Goal: Communication & Community: Connect with others

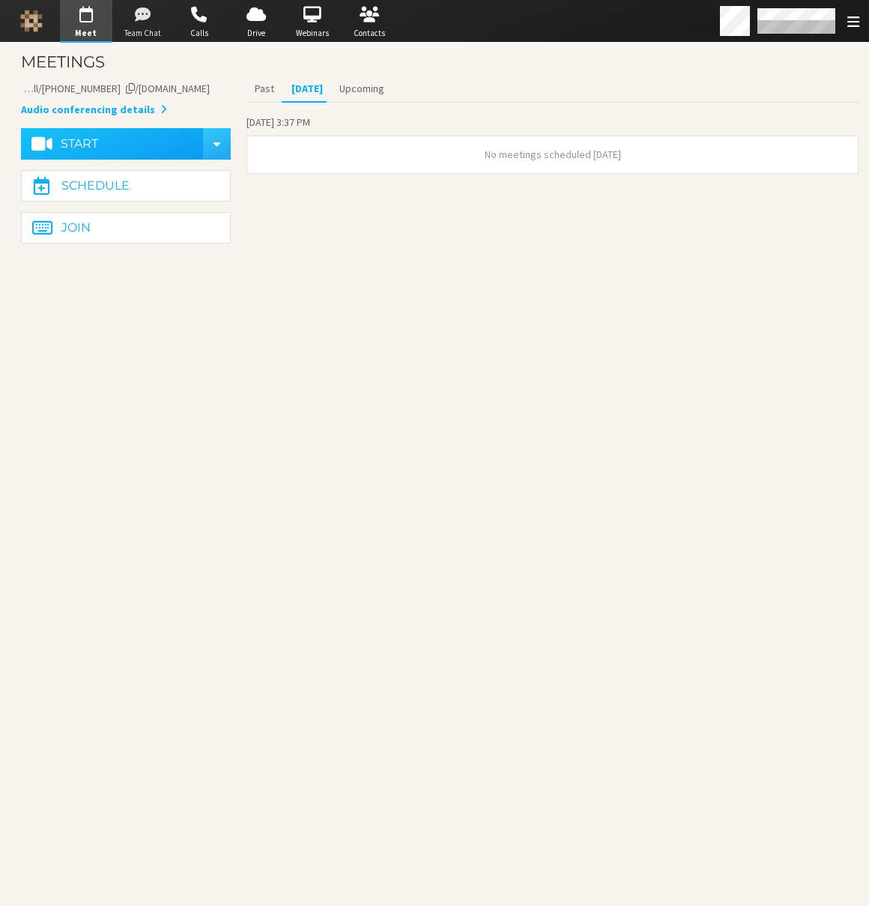
click at [148, 19] on span "button" at bounding box center [142, 15] width 52 height 24
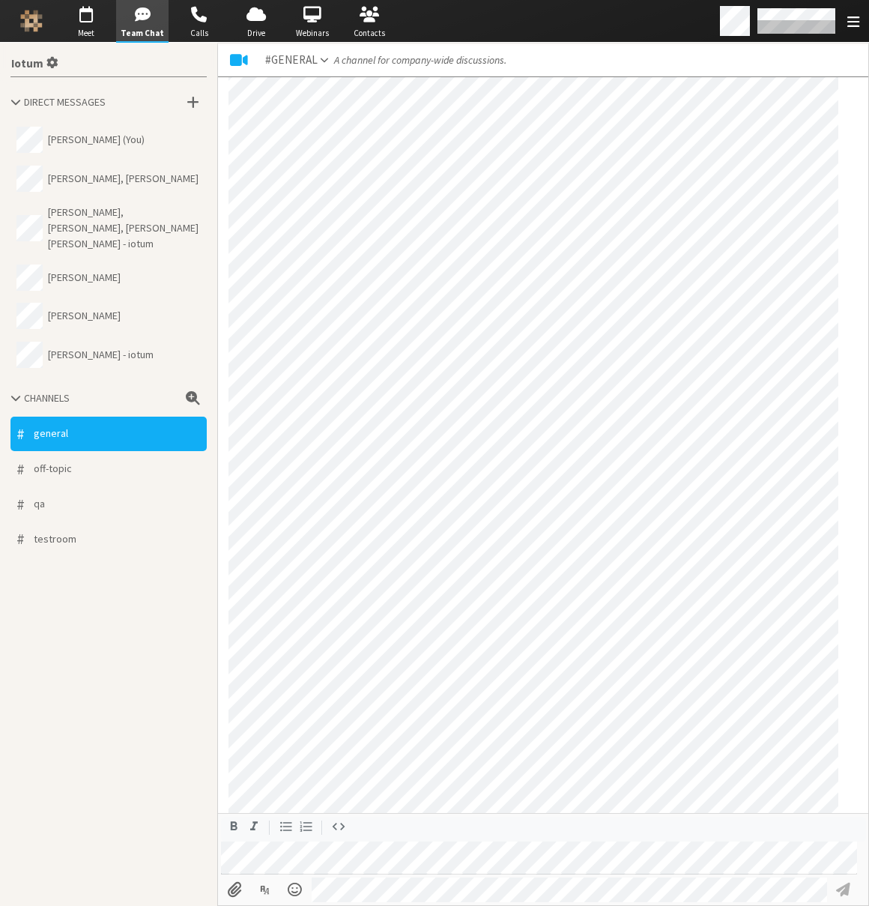
scroll to position [1223, 0]
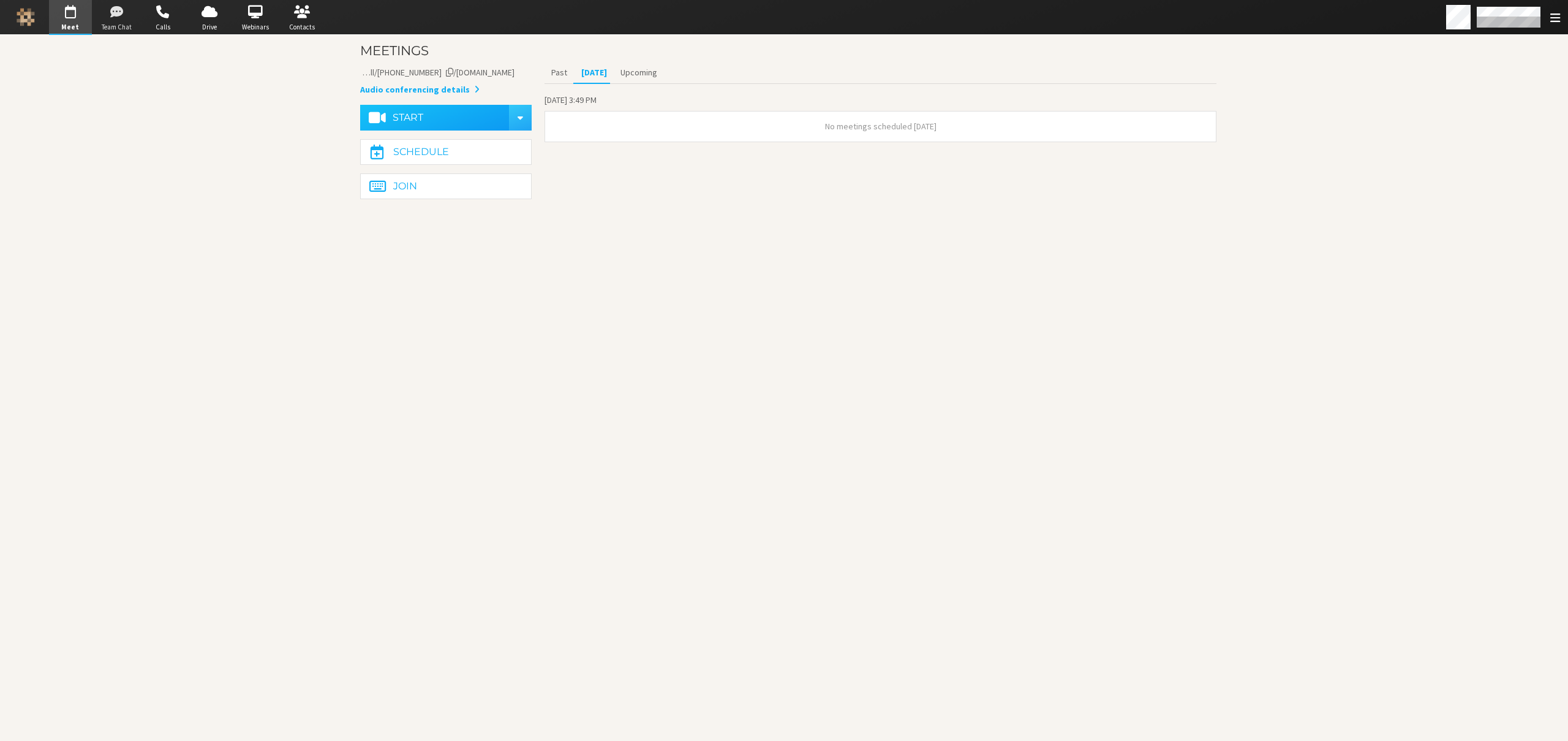
click at [114, 19] on span "button" at bounding box center [116, 12] width 43 height 20
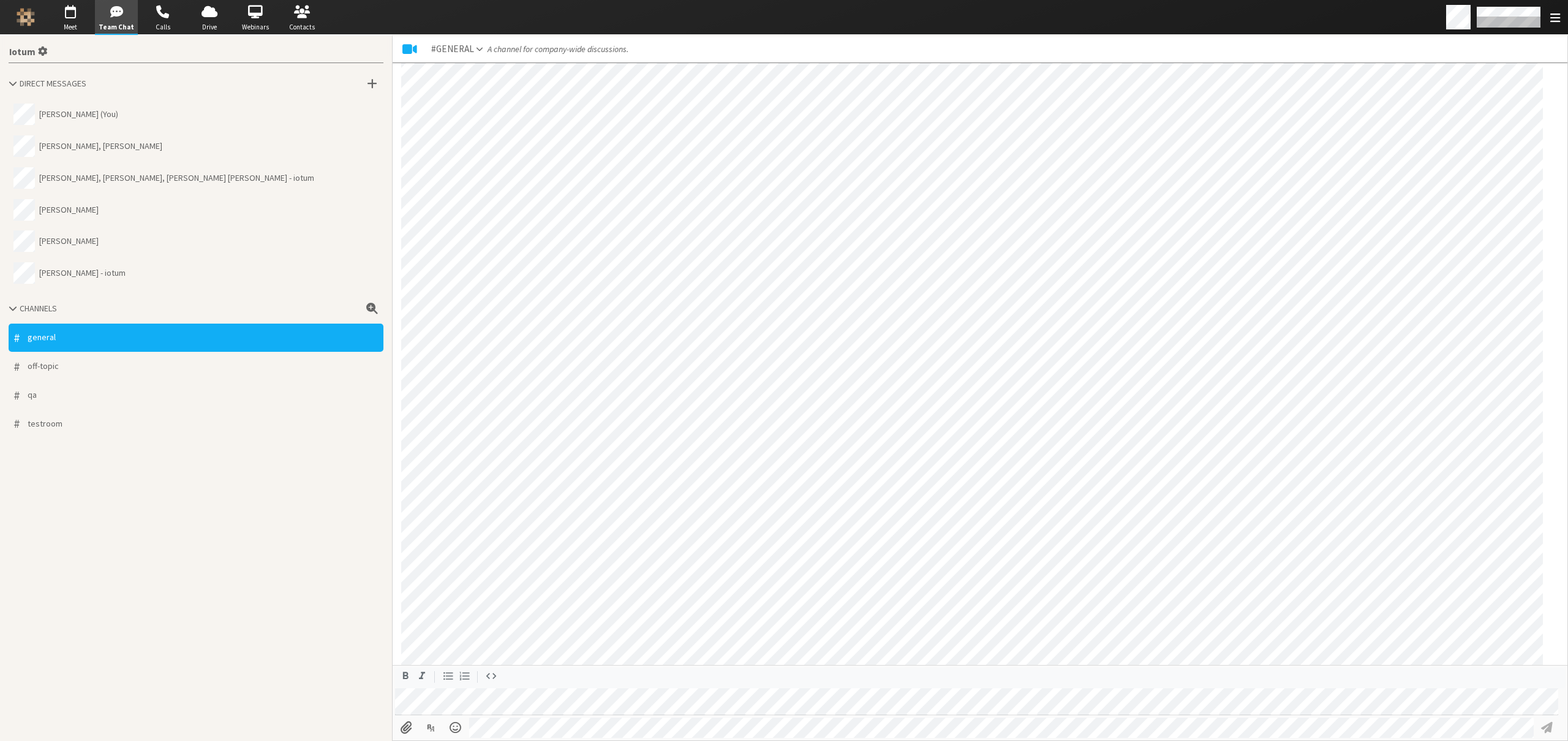
scroll to position [962, 0]
click at [199, 119] on button "Chris Stephens (You)" at bounding box center [195, 115] width 375 height 32
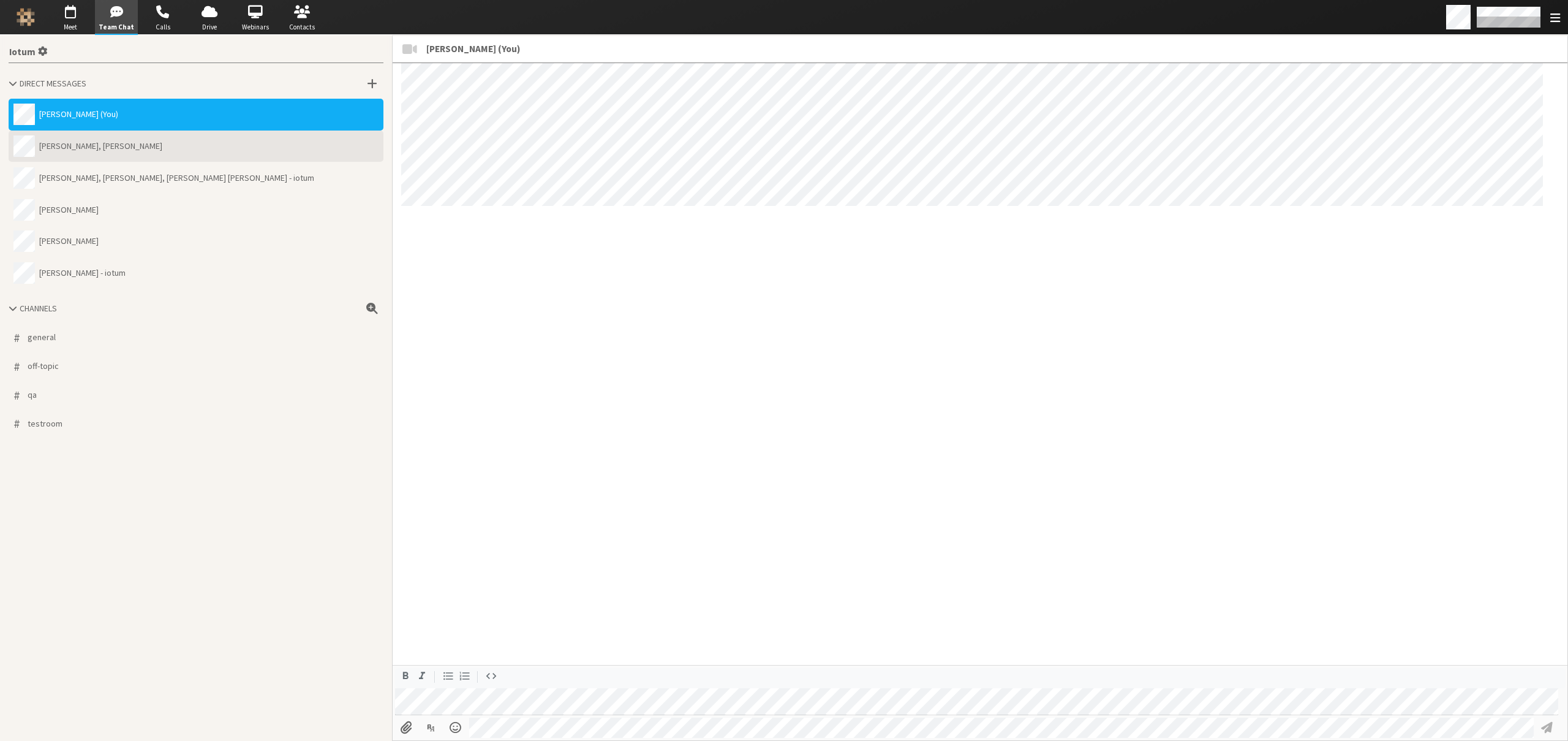
click at [195, 148] on button "Fedor Baydakov, Noam David Tomczak" at bounding box center [195, 146] width 375 height 32
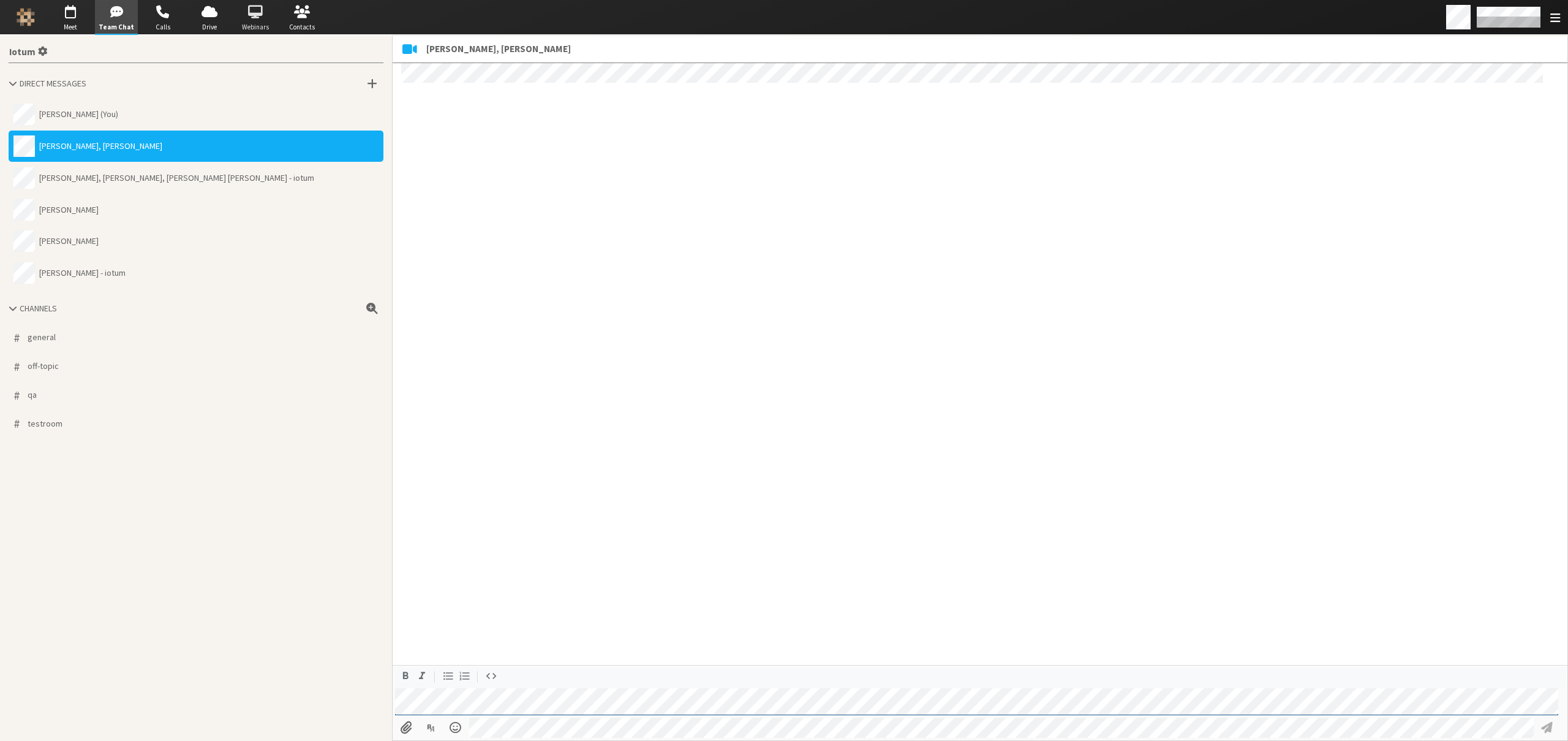
scroll to position [317, 0]
